Goal: Register for event/course

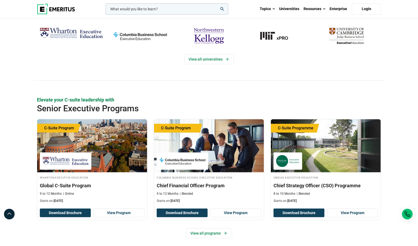
click at [340, 32] on img "cambridge-judge-business-school" at bounding box center [346, 35] width 63 height 21
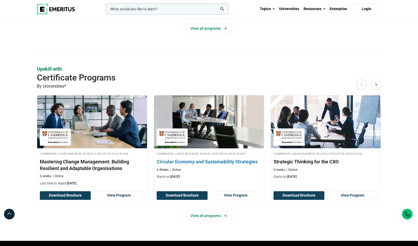
scroll to position [299, 0]
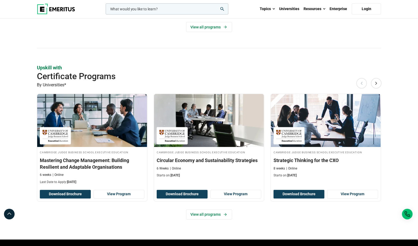
drag, startPoint x: 211, startPoint y: 216, endPoint x: 179, endPoint y: 213, distance: 32.3
click at [175, 213] on div "View all programs" at bounding box center [209, 214] width 344 height 10
click at [199, 212] on link "View all programs" at bounding box center [209, 214] width 46 height 10
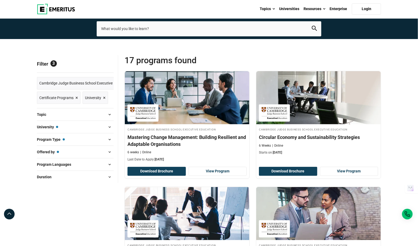
scroll to position [11, 0]
